Goal: Task Accomplishment & Management: Manage account settings

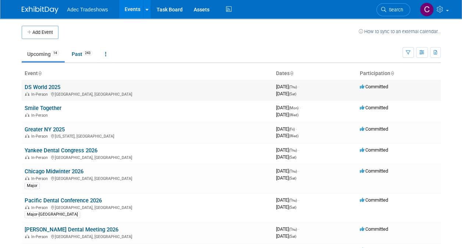
click at [46, 85] on link "DS World 2025" at bounding box center [43, 87] width 36 height 7
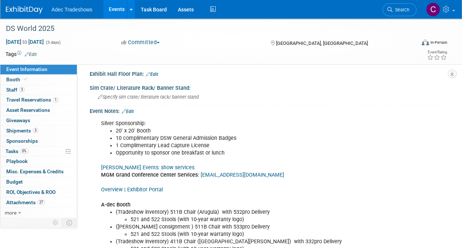
scroll to position [236, 0]
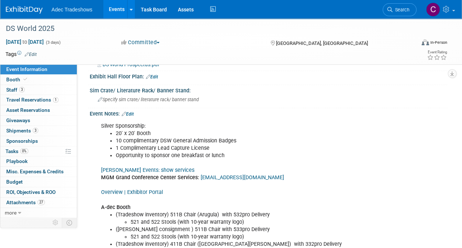
click at [148, 189] on link "Overview | Exhibitor Portal" at bounding box center [132, 192] width 62 height 6
click at [18, 202] on span "Attachments 27" at bounding box center [25, 202] width 39 height 6
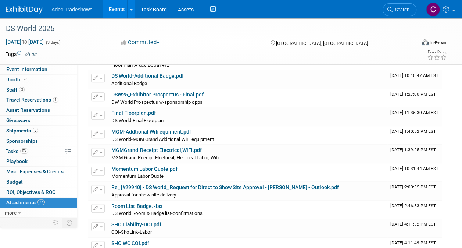
scroll to position [168, 0]
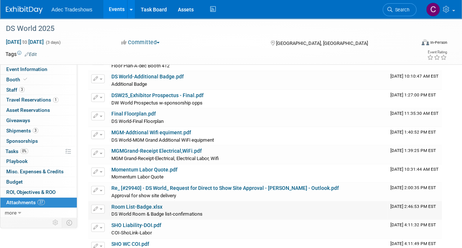
click at [144, 204] on link "Room List-Badge.xlsx" at bounding box center [136, 207] width 51 height 6
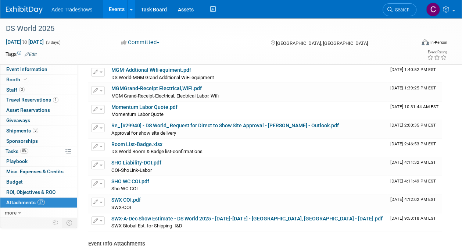
scroll to position [229, 0]
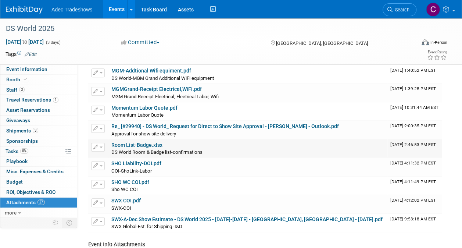
click at [99, 146] on button "button" at bounding box center [98, 147] width 14 height 9
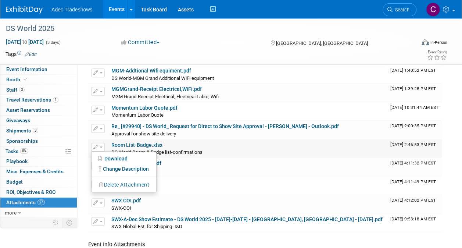
click at [115, 181] on button "Delete Attachment" at bounding box center [124, 185] width 58 height 10
click at [177, 191] on link "Yes" at bounding box center [178, 195] width 21 height 12
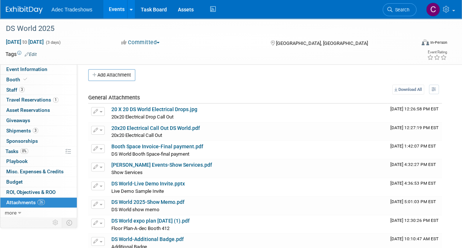
scroll to position [0, 0]
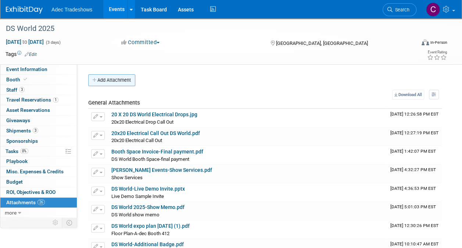
click at [125, 79] on button "Add Attachment" at bounding box center [111, 80] width 47 height 12
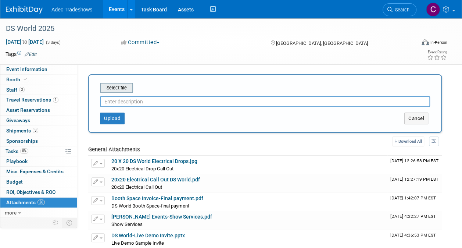
click at [125, 85] on input "file" at bounding box center [89, 87] width 88 height 9
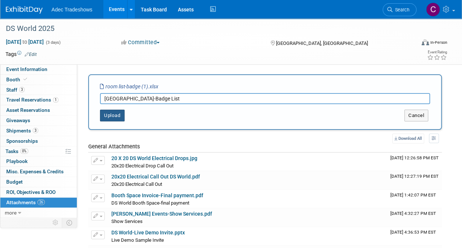
click at [116, 112] on button "Upload" at bounding box center [112, 116] width 25 height 12
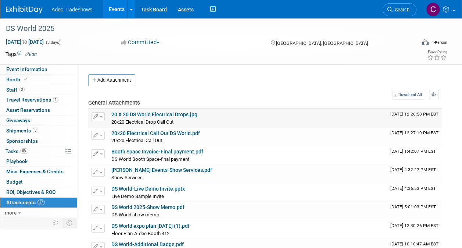
click at [116, 112] on link "20 X 20 DS World Electrical Drops.jpg" at bounding box center [154, 114] width 86 height 6
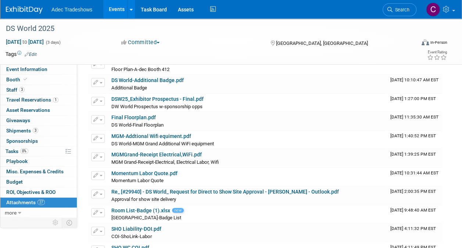
scroll to position [165, 0]
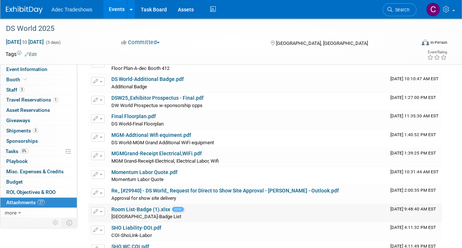
click at [113, 204] on td "Room List-Badge (1).xlsx new DS World Hotel Room-Badge List DS World Hotel Room…" at bounding box center [247, 213] width 279 height 18
click at [119, 206] on link "Room List-Badge (1).xlsx" at bounding box center [140, 209] width 59 height 6
click at [101, 213] on button "button" at bounding box center [98, 211] width 14 height 9
click at [117, 244] on button "Delete Attachment" at bounding box center [124, 249] width 58 height 10
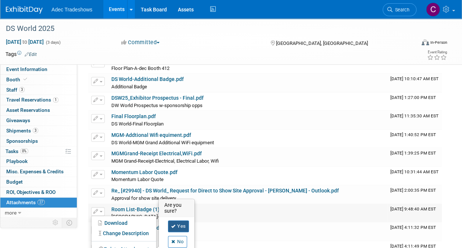
click at [178, 221] on link "Yes" at bounding box center [178, 226] width 21 height 12
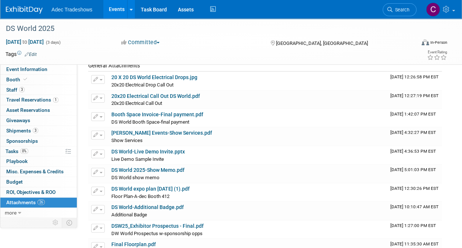
scroll to position [11, 0]
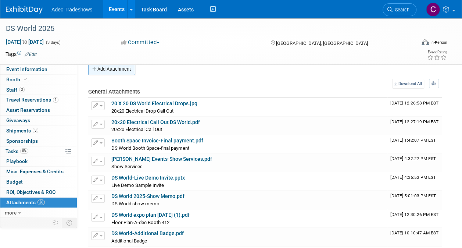
click at [127, 69] on button "Add Attachment" at bounding box center [111, 69] width 47 height 12
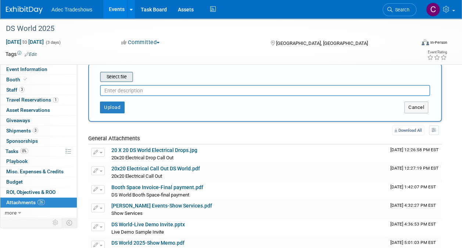
click at [126, 72] on input "file" at bounding box center [89, 76] width 88 height 9
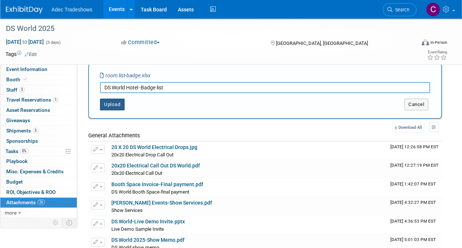
type input "DS World Hotel -Badge list"
click at [116, 103] on button "Upload" at bounding box center [112, 105] width 25 height 12
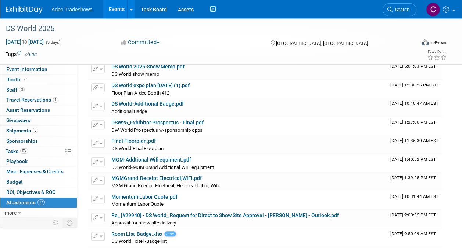
scroll to position [154, 0]
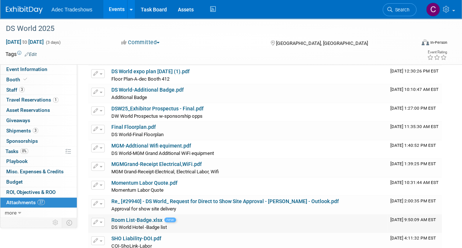
click at [147, 217] on link "Room List-Badge.xlsx" at bounding box center [136, 220] width 51 height 6
